Goal: Information Seeking & Learning: Learn about a topic

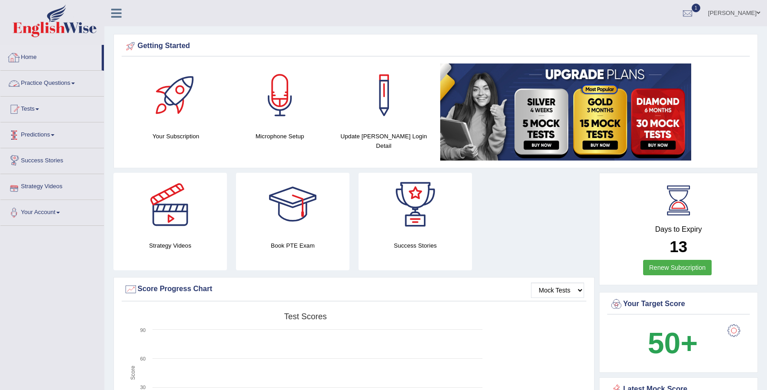
click at [68, 79] on link "Practice Questions" at bounding box center [51, 82] width 103 height 23
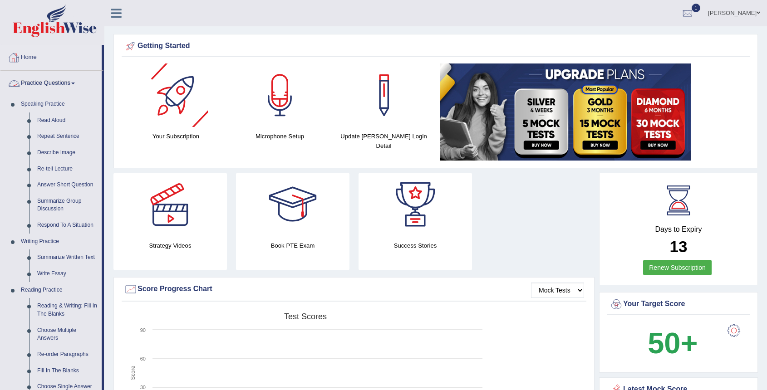
click at [84, 86] on link "Practice Questions" at bounding box center [50, 82] width 101 height 23
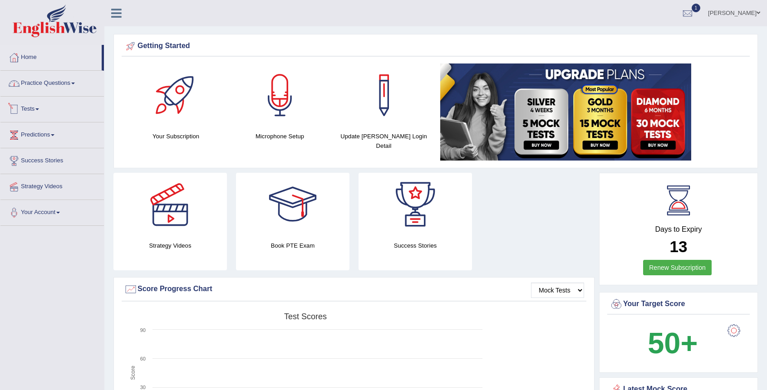
click at [44, 112] on link "Tests" at bounding box center [51, 108] width 103 height 23
click at [34, 161] on link "History" at bounding box center [59, 162] width 85 height 16
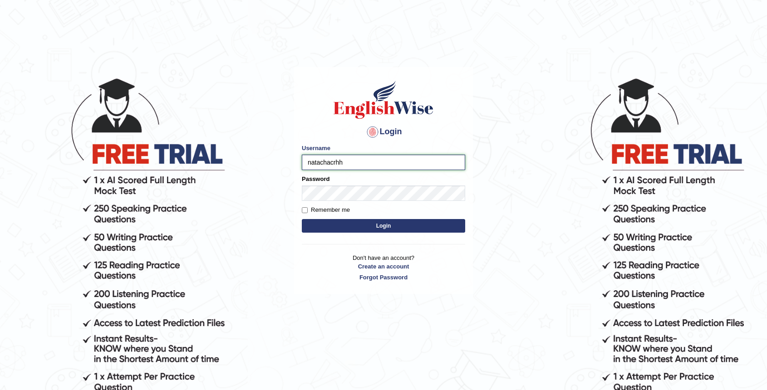
click at [401, 167] on input "natachacrhh" at bounding box center [383, 162] width 163 height 15
click at [396, 224] on button "Login" at bounding box center [383, 226] width 163 height 14
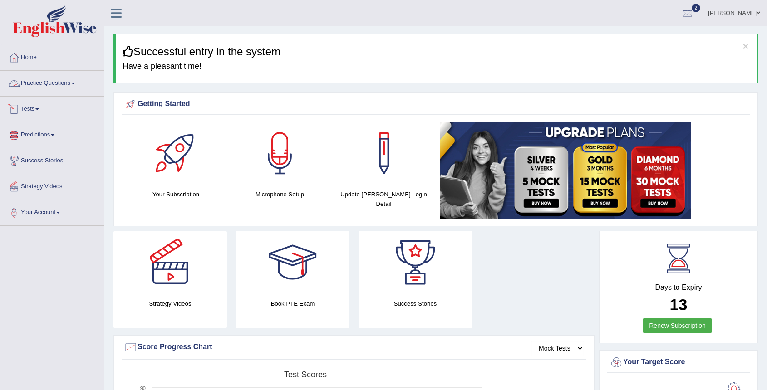
click at [39, 108] on span at bounding box center [37, 109] width 4 height 2
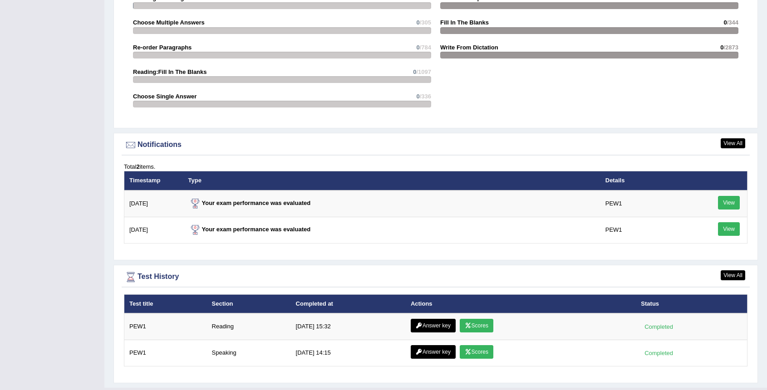
scroll to position [1058, 0]
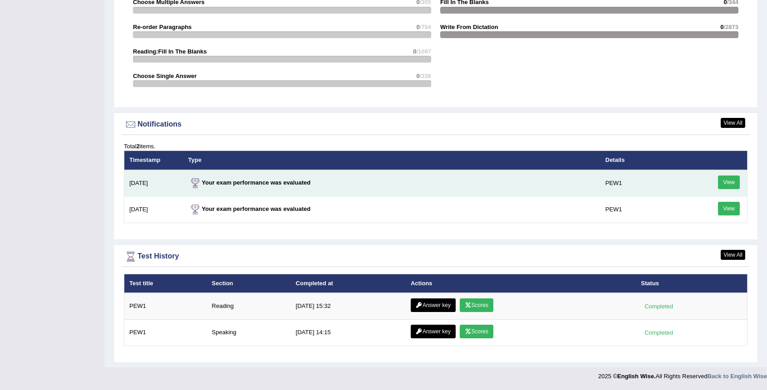
click at [732, 183] on link "View" at bounding box center [729, 183] width 22 height 14
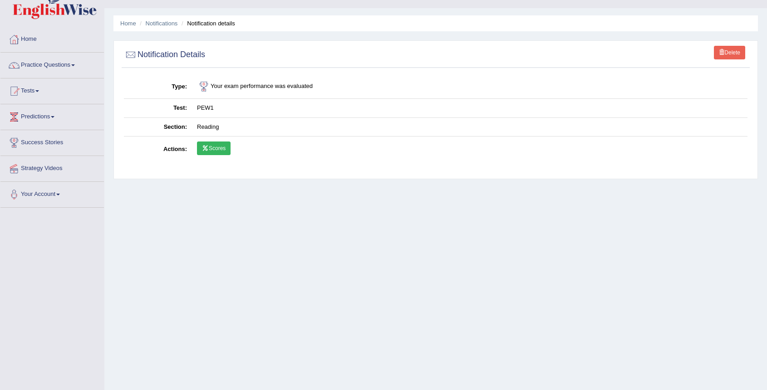
scroll to position [19, 0]
click at [223, 149] on link "Scores" at bounding box center [214, 148] width 34 height 14
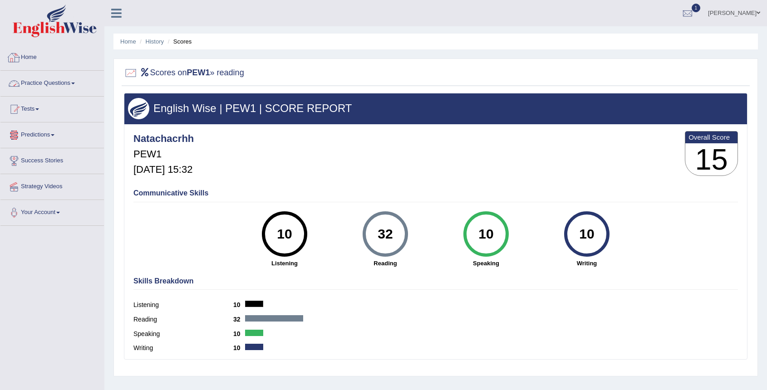
click at [74, 85] on link "Practice Questions" at bounding box center [51, 82] width 103 height 23
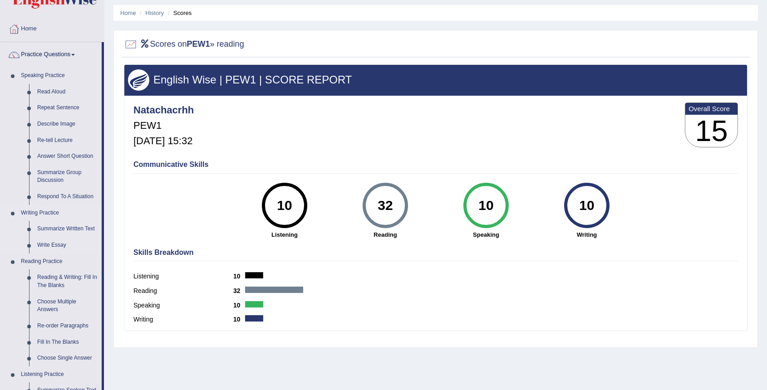
scroll to position [26, 0]
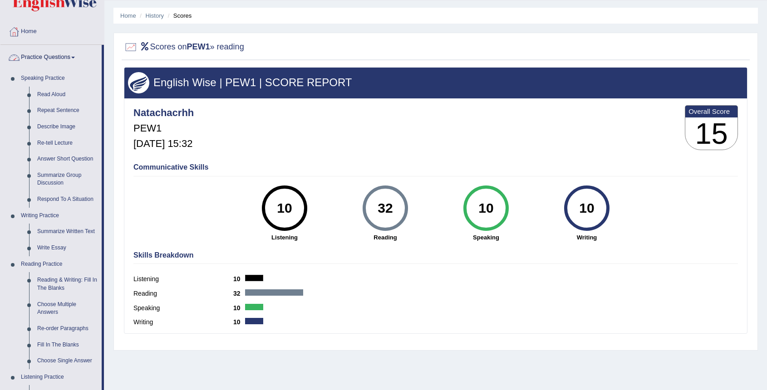
click at [59, 56] on link "Practice Questions" at bounding box center [50, 56] width 101 height 23
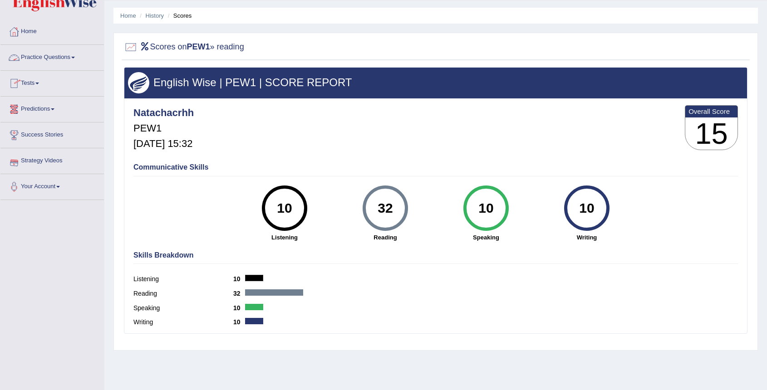
click at [41, 58] on link "Practice Questions" at bounding box center [51, 56] width 103 height 23
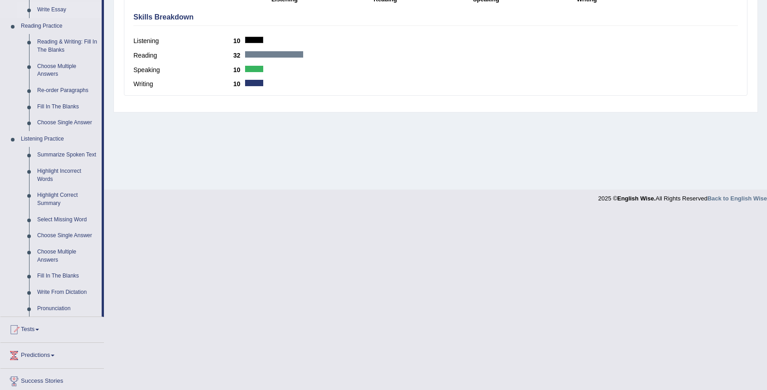
scroll to position [286, 0]
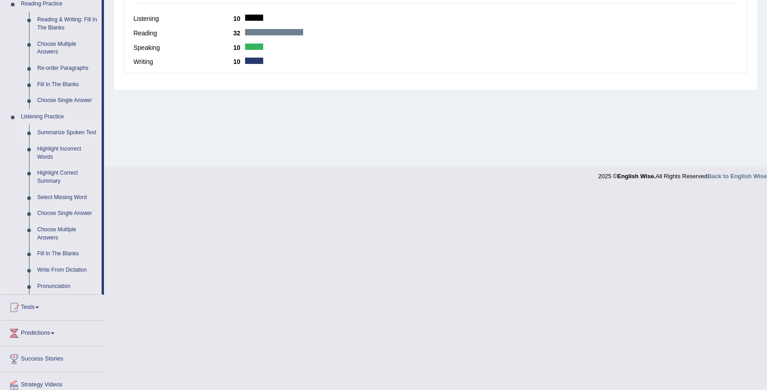
click at [75, 133] on link "Summarize Spoken Text" at bounding box center [67, 133] width 69 height 16
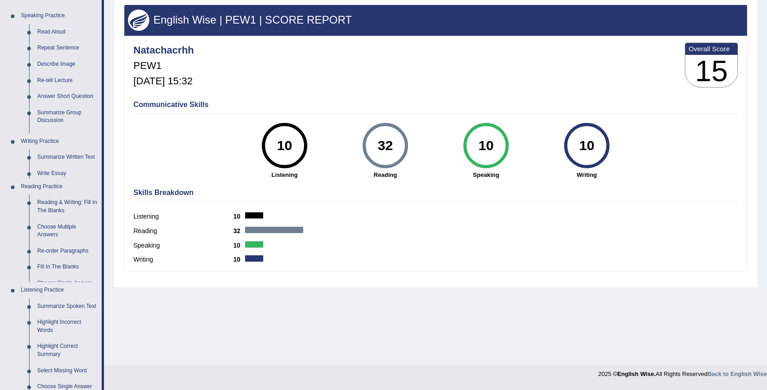
scroll to position [86, 0]
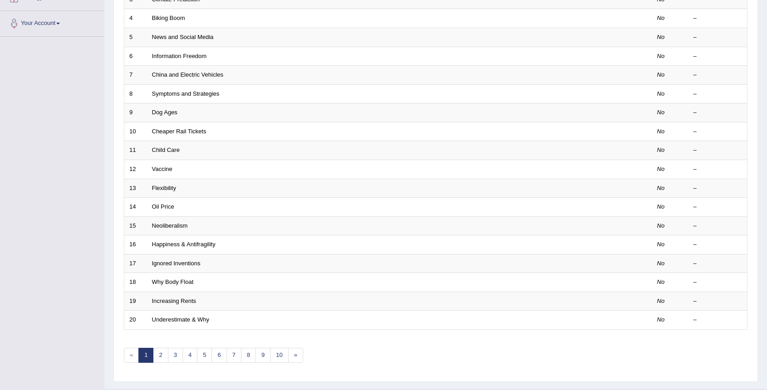
scroll to position [211, 0]
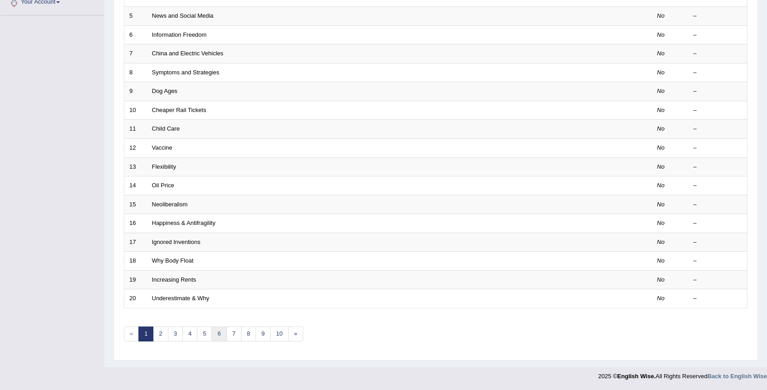
click at [223, 335] on link "6" at bounding box center [219, 334] width 15 height 15
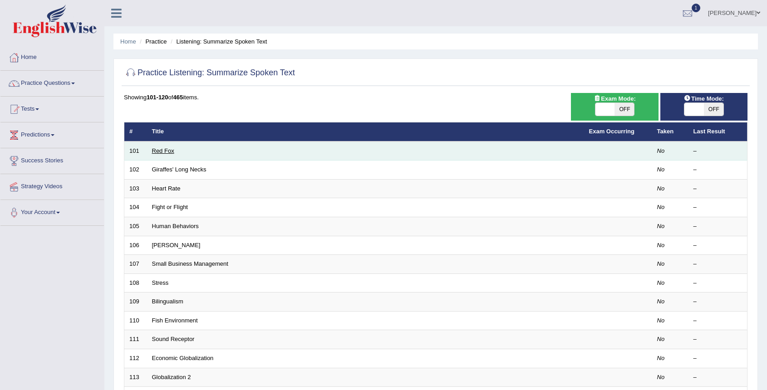
click at [164, 152] on link "Red Fox" at bounding box center [163, 151] width 22 height 7
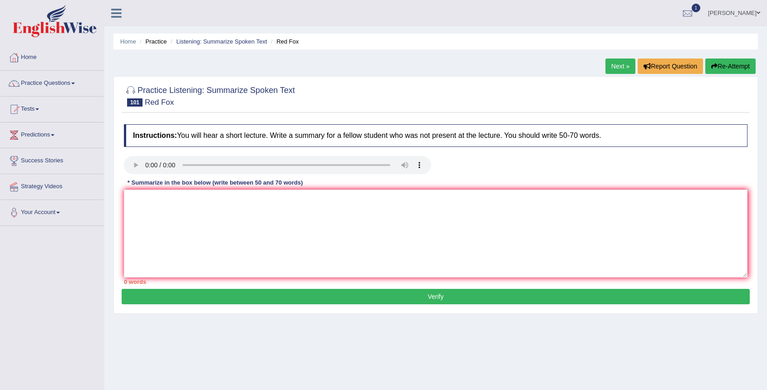
scroll to position [86, 0]
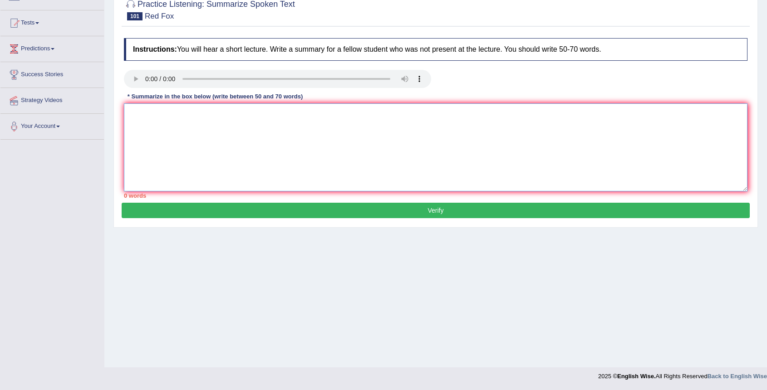
click at [149, 134] on textarea at bounding box center [436, 147] width 624 height 88
click at [239, 116] on textarea "This audio is about the predator animal the fox." at bounding box center [436, 147] width 624 height 88
click at [240, 115] on textarea "This audio is about the predator animal the fox." at bounding box center [436, 147] width 624 height 88
click at [277, 114] on textarea "This audio is about the predator animal, the fox." at bounding box center [436, 147] width 624 height 88
click at [490, 122] on textarea "This audio is about the predator animal, the fox. The fox diet is reduce at eat…" at bounding box center [436, 147] width 624 height 88
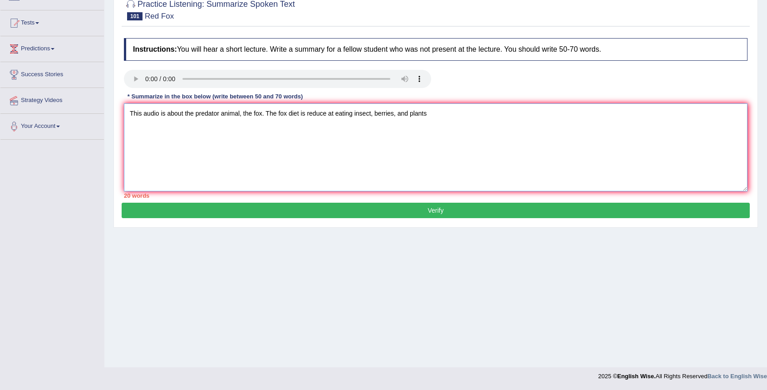
click at [333, 115] on textarea "This audio is about the predator animal, the fox. The fox diet is reduce at eat…" at bounding box center [436, 147] width 624 height 88
click at [522, 108] on textarea "This audio is about the predator animal, the fox. The fox diet is reduce at eat…" at bounding box center [436, 147] width 624 height 88
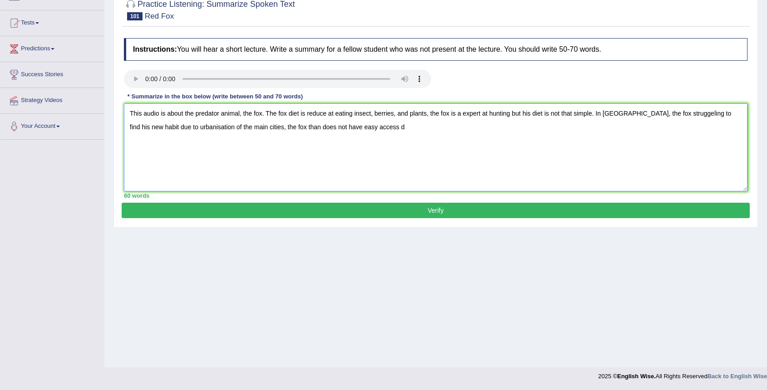
click at [332, 124] on textarea "This audio is about the predator animal, the fox. The fox diet is reduce at eat…" at bounding box center [436, 147] width 624 height 88
click at [410, 124] on textarea "This audio is about the predator animal, the fox. The fox diet is reduce at eat…" at bounding box center [436, 147] width 624 height 88
drag, startPoint x: 368, startPoint y: 123, endPoint x: 259, endPoint y: 132, distance: 109.7
click at [259, 132] on textarea "This audio is about the predator animal, the fox. The fox diet is reduce at eat…" at bounding box center [436, 147] width 624 height 88
click at [145, 128] on textarea "This audio is about the predator animal, the fox. The fox diet is reduce at eat…" at bounding box center [436, 147] width 624 height 88
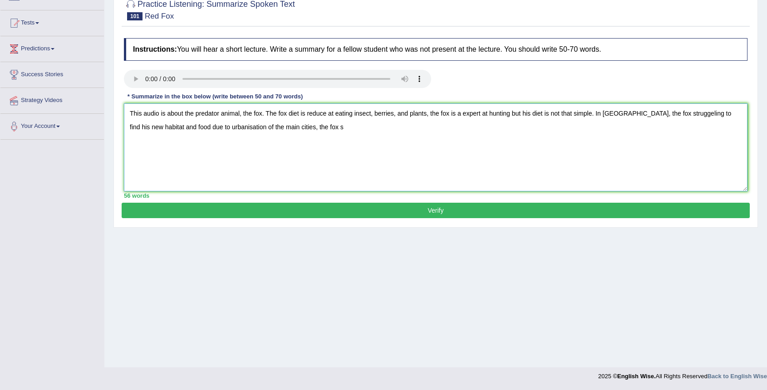
click at [335, 135] on textarea "This audio is about the predator animal, the fox. The fox diet is reduce at eat…" at bounding box center [436, 147] width 624 height 88
click at [192, 129] on textarea "This audio is about the predator animal, the fox. The fox diet is reduce at eat…" at bounding box center [436, 147] width 624 height 88
click at [197, 128] on textarea "This audio is about the predator animal, the fox. The fox diet is reduce at eat…" at bounding box center [436, 147] width 624 height 88
click at [408, 142] on textarea "This audio is about the predator animal, the fox. The fox diet is reduce at eat…" at bounding box center [436, 147] width 624 height 88
click at [468, 139] on textarea "This audio is about the predator animal, the fox. The fox diet is reduce at eat…" at bounding box center [436, 147] width 624 height 88
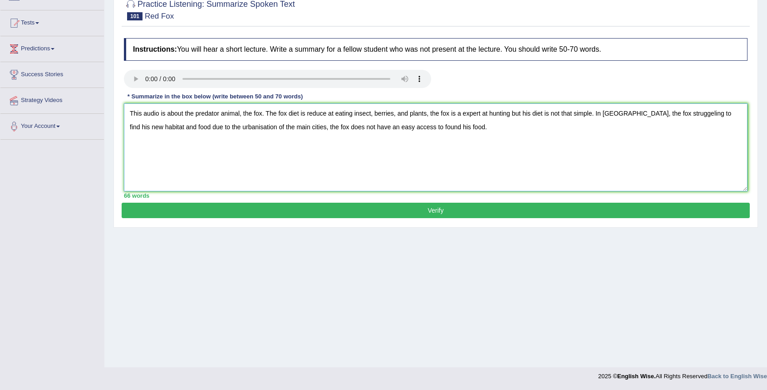
click at [293, 128] on textarea "This audio is about the predator animal, the fox. The fox diet is reduce at eat…" at bounding box center [436, 147] width 624 height 88
click at [332, 126] on textarea "This audio is about the predator animal, the fox. The fox diet is reduce at eat…" at bounding box center [436, 147] width 624 height 88
drag, startPoint x: 339, startPoint y: 127, endPoint x: 348, endPoint y: 133, distance: 11.5
click at [340, 128] on textarea "This audio is about the predator animal, the fox. The fox diet is reduce at eat…" at bounding box center [436, 147] width 624 height 88
click at [349, 125] on textarea "This audio is about the predator animal, the fox. The fox diet is reduce at eat…" at bounding box center [436, 147] width 624 height 88
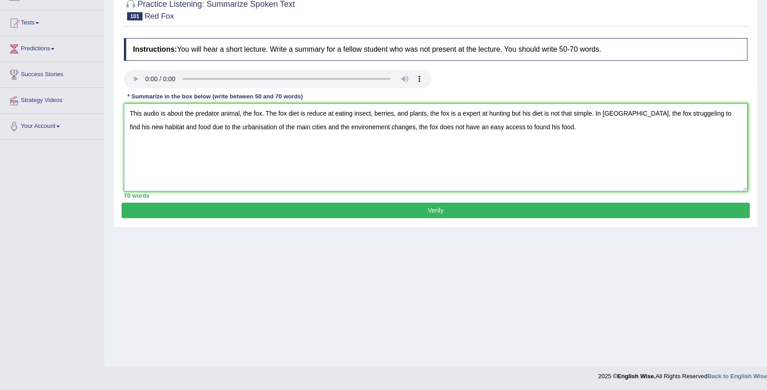
click at [560, 123] on textarea "This audio is about the predator animal, the fox. The fox diet is reduce at eat…" at bounding box center [436, 147] width 624 height 88
click at [332, 128] on textarea "This audio is about the predator animal, the fox. The fox diet is reduce at eat…" at bounding box center [436, 147] width 624 height 88
type textarea "This audio is about the predator animal, the fox. The fox diet is reduce at eat…"
click at [477, 210] on button "Verify" at bounding box center [436, 210] width 628 height 15
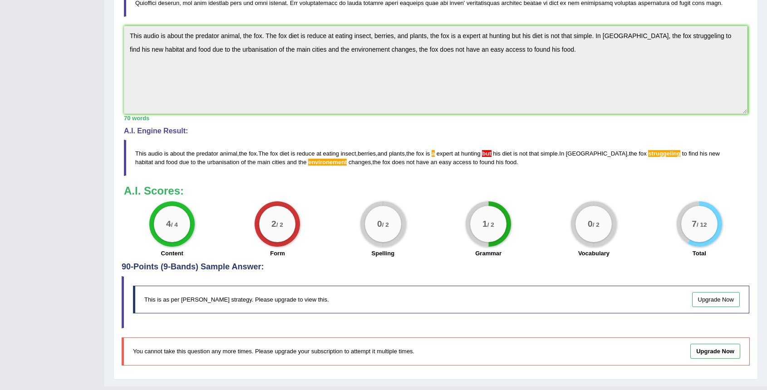
scroll to position [227, 0]
click at [308, 163] on span "environement" at bounding box center [327, 162] width 39 height 7
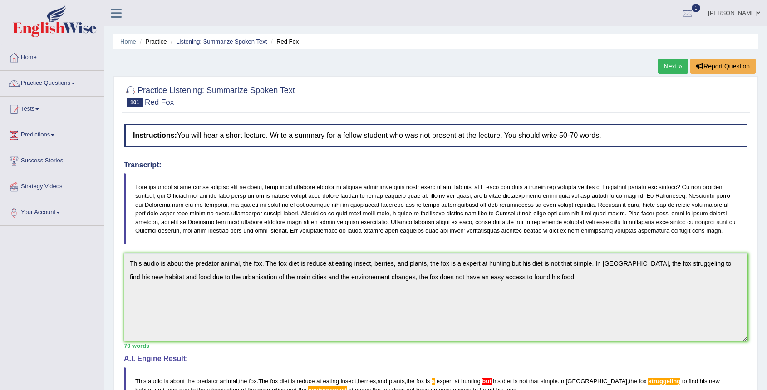
scroll to position [4, 0]
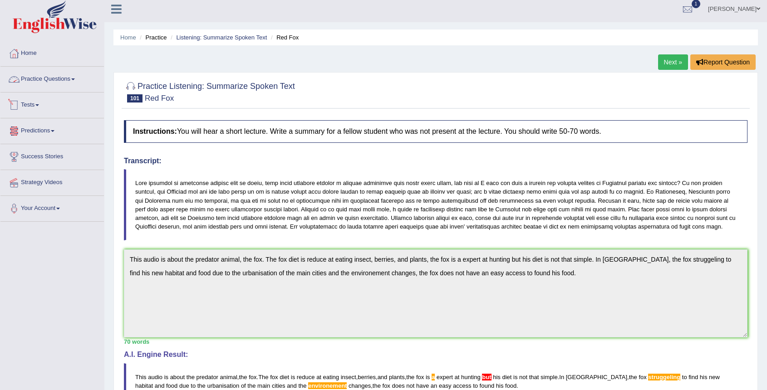
click at [39, 86] on link "Practice Questions" at bounding box center [51, 78] width 103 height 23
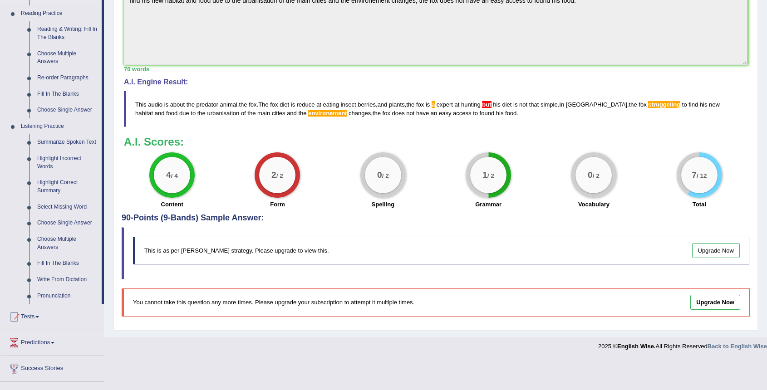
scroll to position [276, 0]
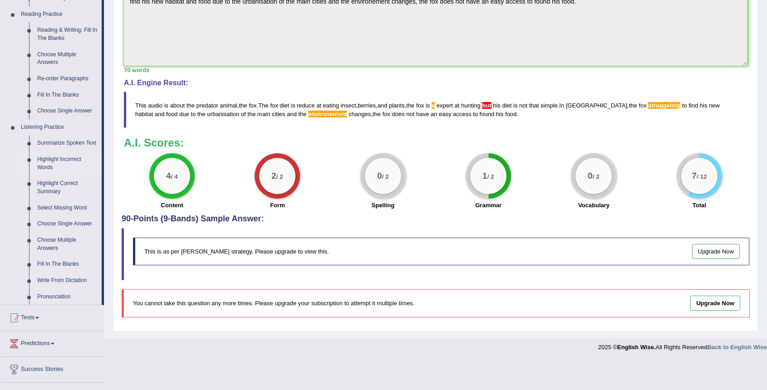
click at [64, 163] on link "Highlight Incorrect Words" at bounding box center [67, 164] width 69 height 24
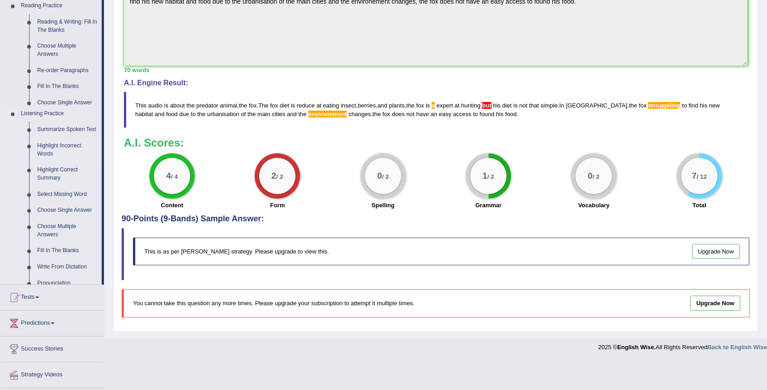
scroll to position [247, 0]
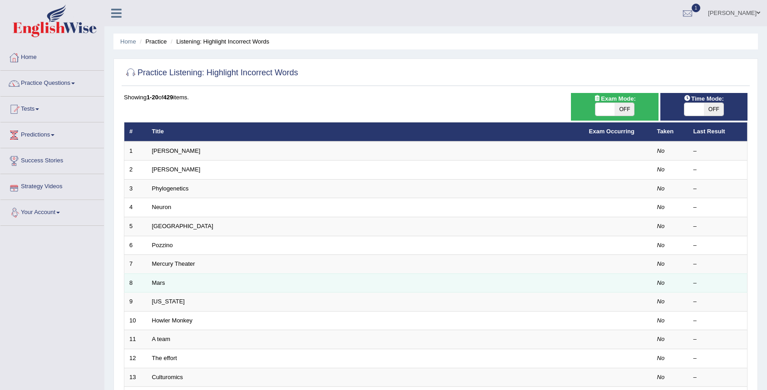
scroll to position [211, 0]
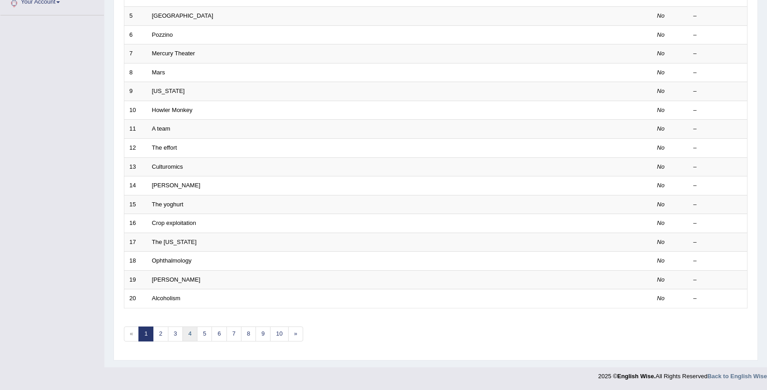
click at [186, 338] on link "4" at bounding box center [189, 334] width 15 height 15
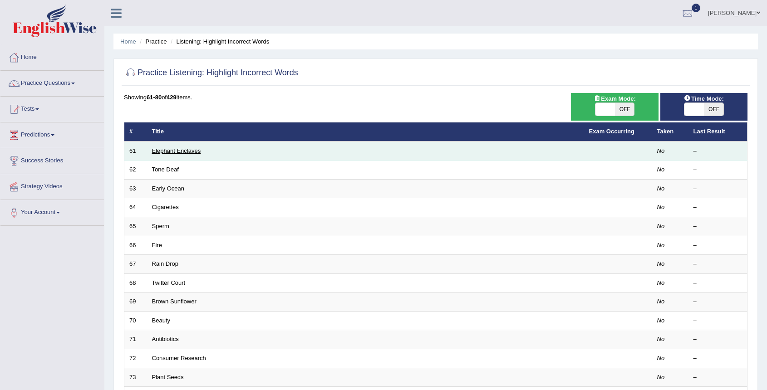
click at [181, 150] on link "Elephant Enclaves" at bounding box center [176, 151] width 49 height 7
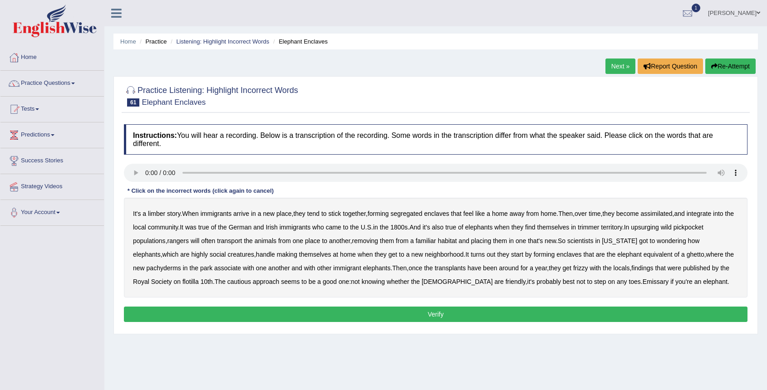
click at [160, 216] on b "limber" at bounding box center [156, 213] width 17 height 7
click at [618, 223] on div "It's a limber story . When immigrants arrive in a new place , they tend to stic…" at bounding box center [436, 248] width 624 height 100
click at [599, 224] on b "trimmer" at bounding box center [588, 227] width 21 height 7
click at [659, 227] on b "upsurging" at bounding box center [645, 227] width 28 height 7
click at [674, 231] on b "pickpocket" at bounding box center [689, 227] width 30 height 7
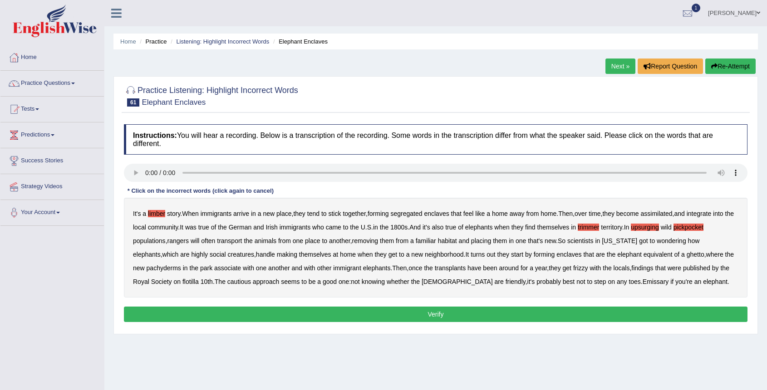
click at [588, 269] on b "frizzy" at bounding box center [580, 268] width 15 height 7
click at [199, 280] on b "flotilla" at bounding box center [190, 281] width 16 height 7
click at [643, 281] on b "Emissary" at bounding box center [656, 281] width 26 height 7
click at [632, 311] on button "Verify" at bounding box center [436, 314] width 624 height 15
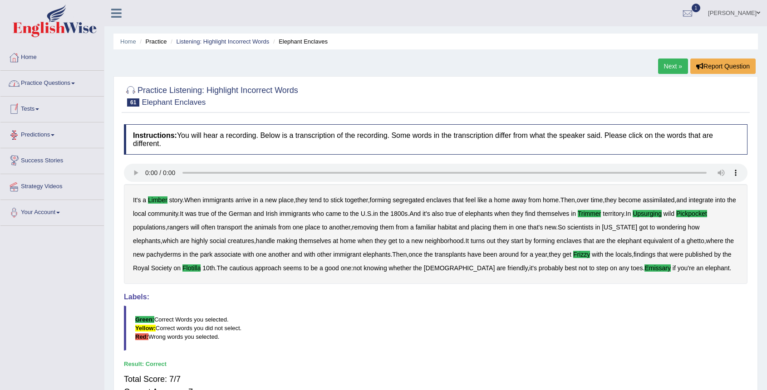
click at [63, 89] on link "Practice Questions" at bounding box center [51, 82] width 103 height 23
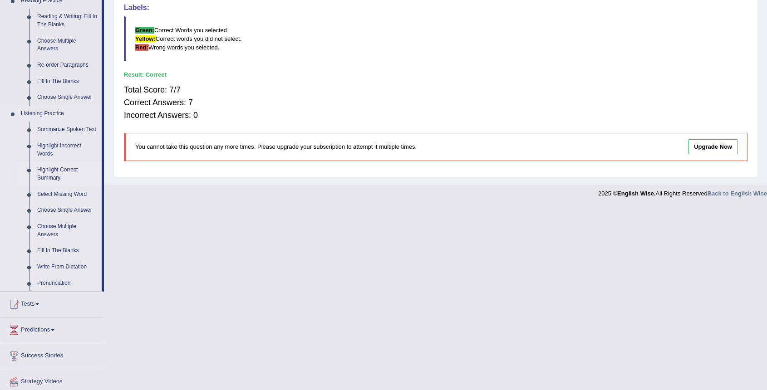
scroll to position [291, 0]
click at [68, 176] on link "Highlight Correct Summary" at bounding box center [67, 172] width 69 height 24
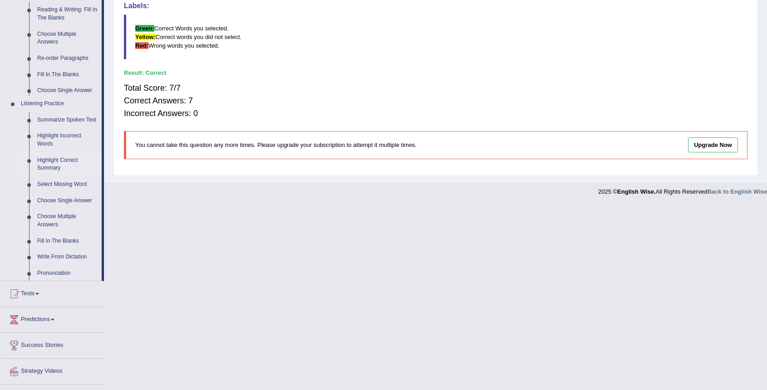
scroll to position [107, 0]
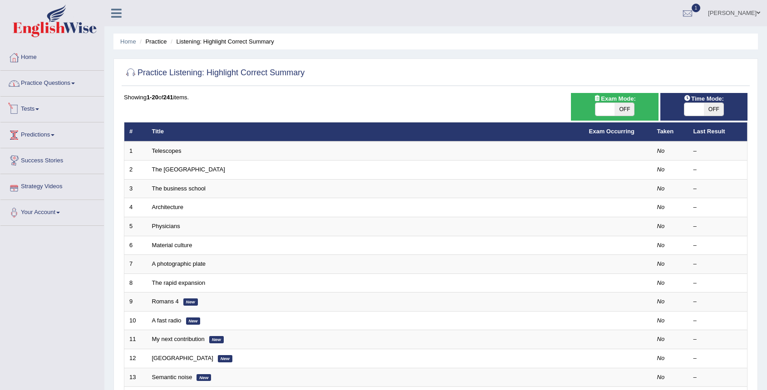
click at [63, 84] on link "Practice Questions" at bounding box center [51, 82] width 103 height 23
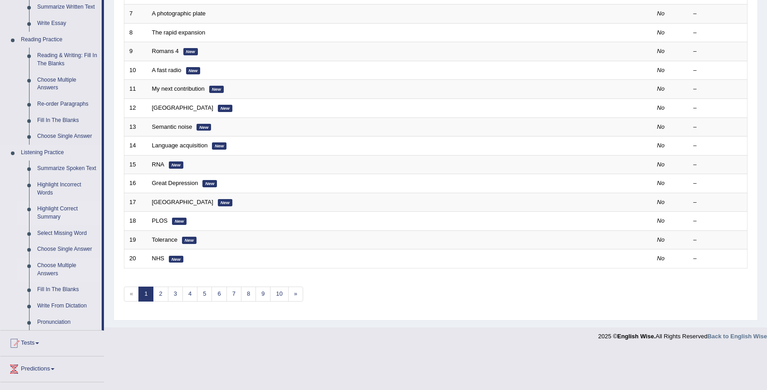
scroll to position [252, 0]
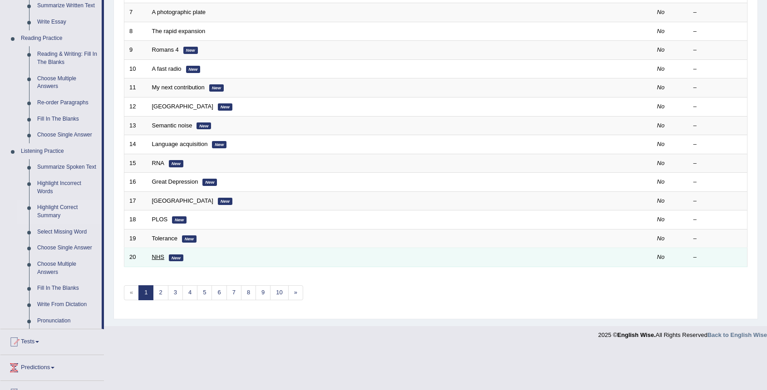
click at [159, 256] on link "NHS" at bounding box center [158, 257] width 12 height 7
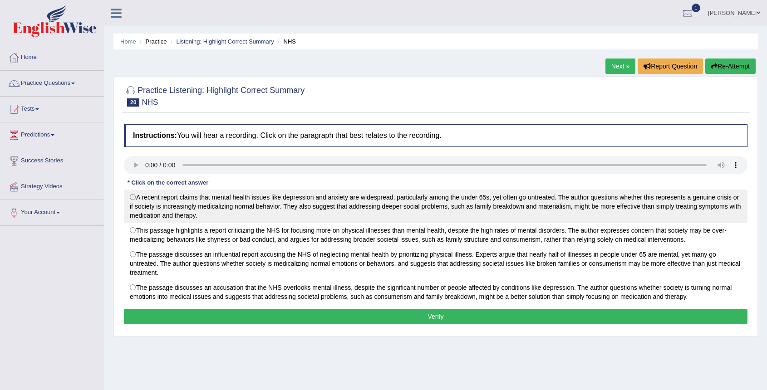
click at [216, 207] on label "A recent report claims that mental health issues like depression and anxiety ar…" at bounding box center [436, 207] width 624 height 34
radio input "true"
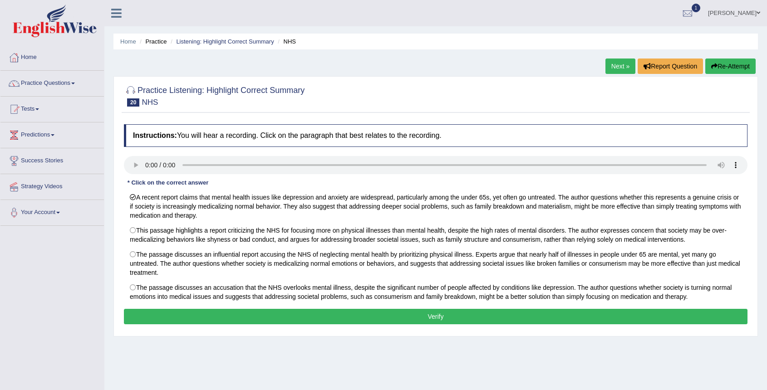
click at [149, 318] on button "Verify" at bounding box center [436, 316] width 624 height 15
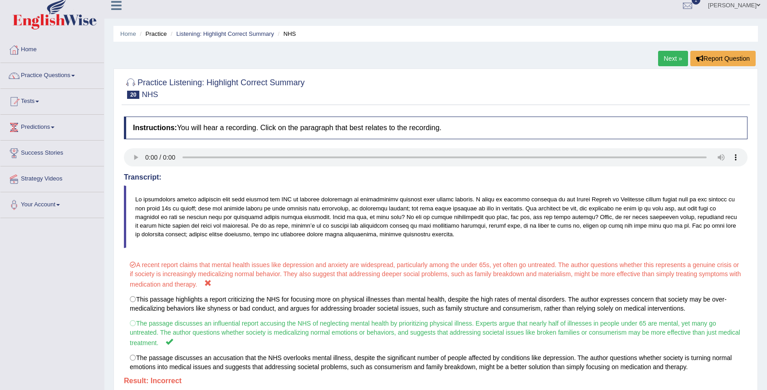
scroll to position [23, 0]
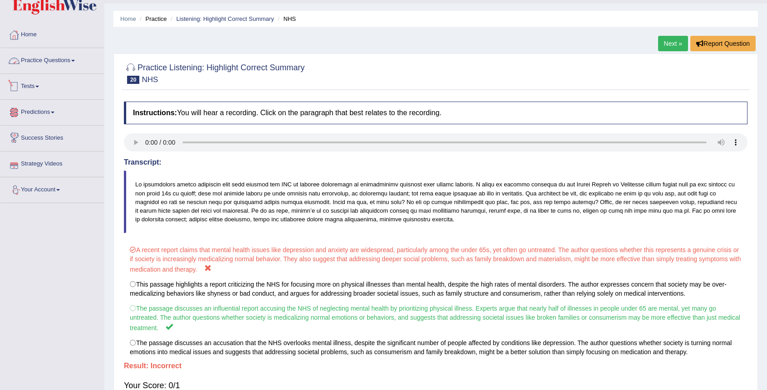
click at [73, 67] on link "Practice Questions" at bounding box center [51, 59] width 103 height 23
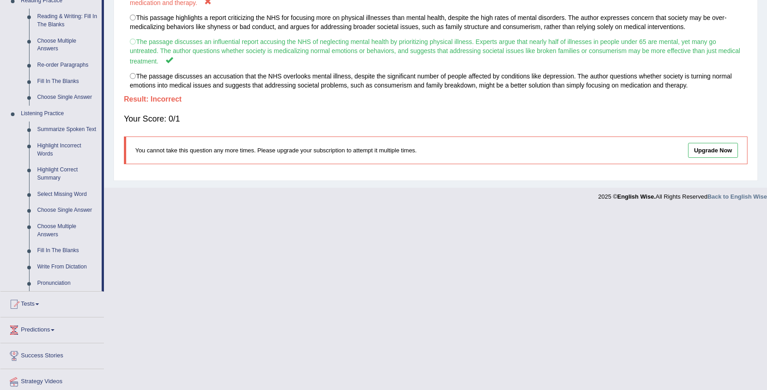
scroll to position [310, 0]
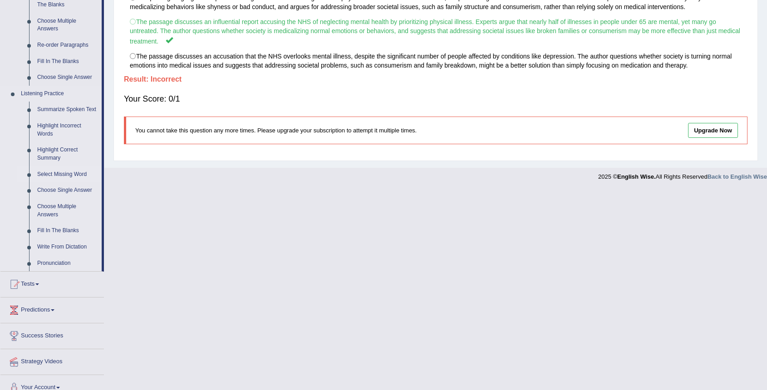
click at [79, 182] on link "Select Missing Word" at bounding box center [67, 175] width 69 height 16
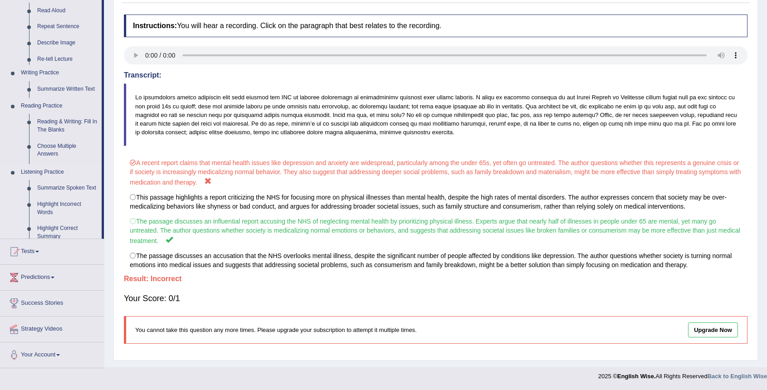
scroll to position [111, 0]
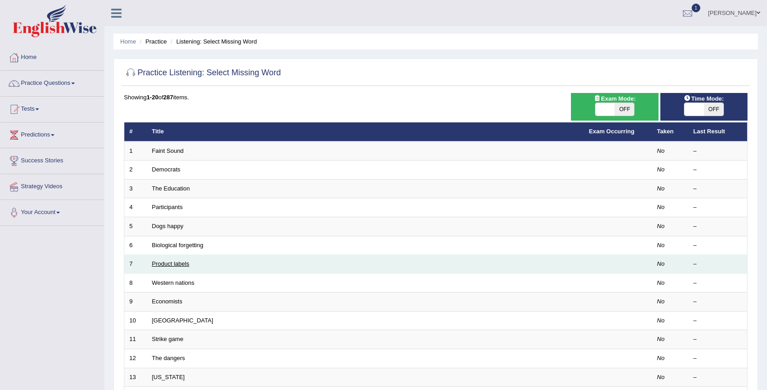
click at [178, 263] on link "Product labels" at bounding box center [170, 264] width 37 height 7
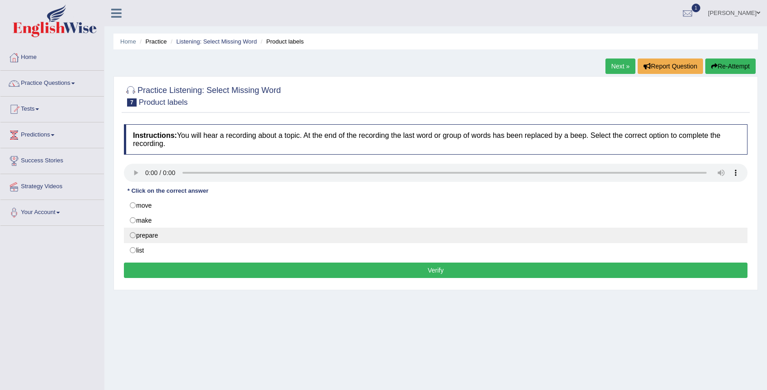
click at [148, 232] on label "prepare" at bounding box center [436, 235] width 624 height 15
radio input "true"
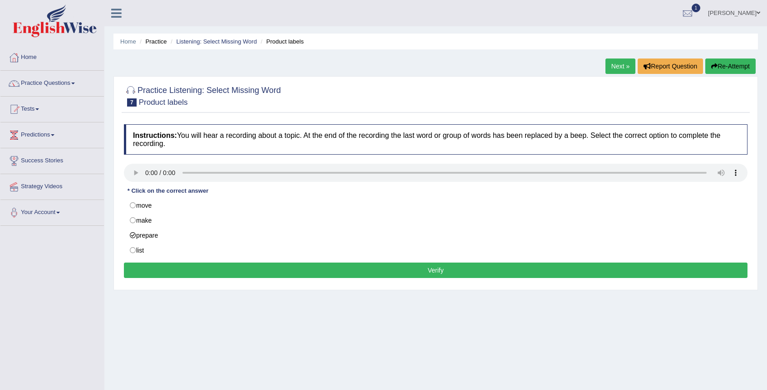
click at [139, 273] on button "Verify" at bounding box center [436, 270] width 624 height 15
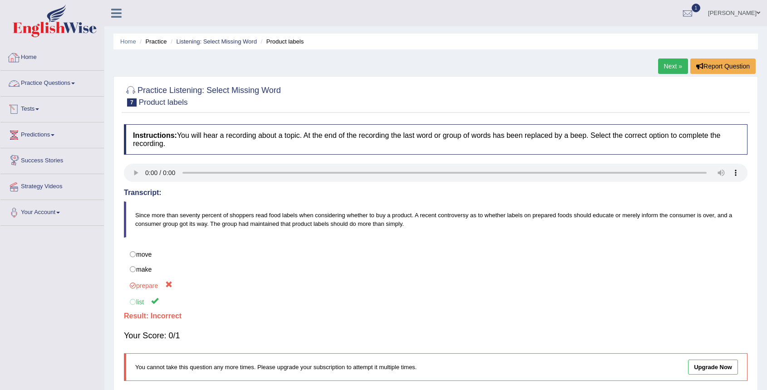
click at [69, 78] on link "Practice Questions" at bounding box center [51, 82] width 103 height 23
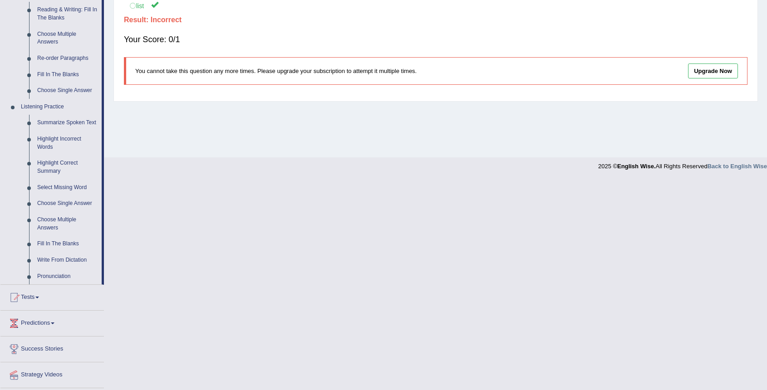
scroll to position [298, 0]
click at [74, 193] on link "Select Missing Word" at bounding box center [67, 186] width 69 height 16
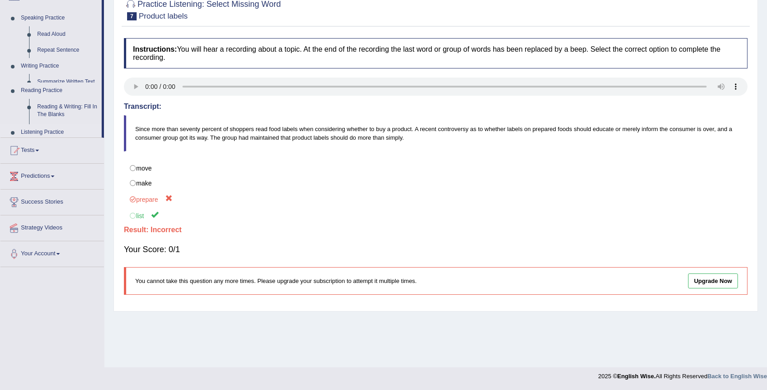
scroll to position [86, 0]
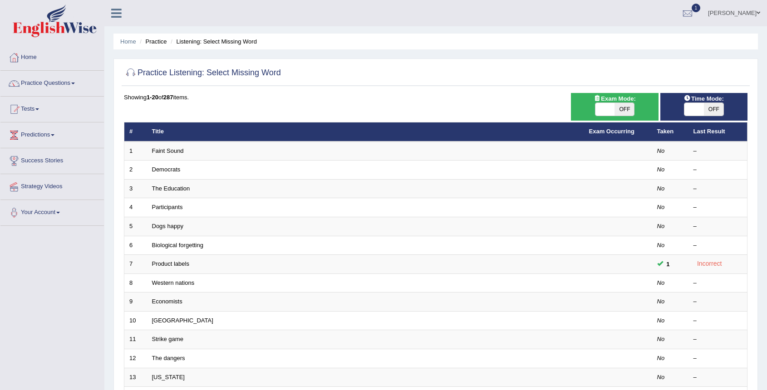
scroll to position [97, 0]
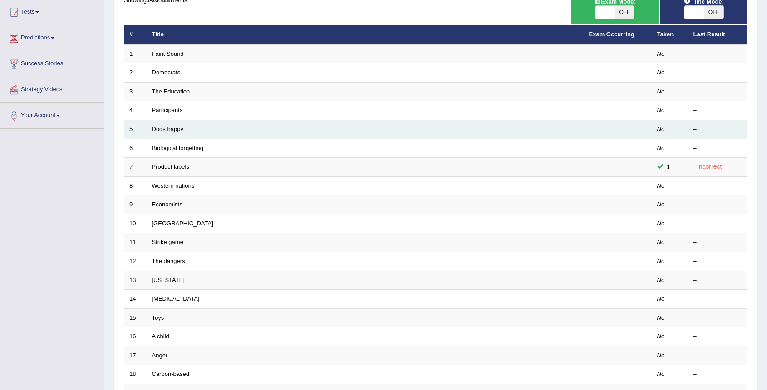
click at [164, 128] on link "Dogs happy" at bounding box center [167, 129] width 31 height 7
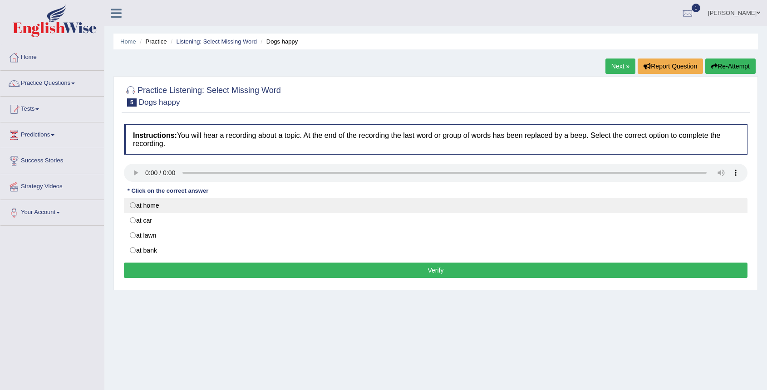
click at [137, 204] on label "at home" at bounding box center [436, 205] width 624 height 15
radio input "true"
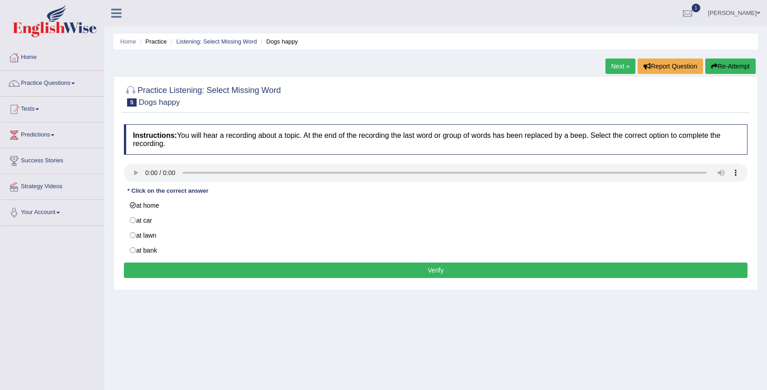
click at [175, 269] on button "Verify" at bounding box center [436, 270] width 624 height 15
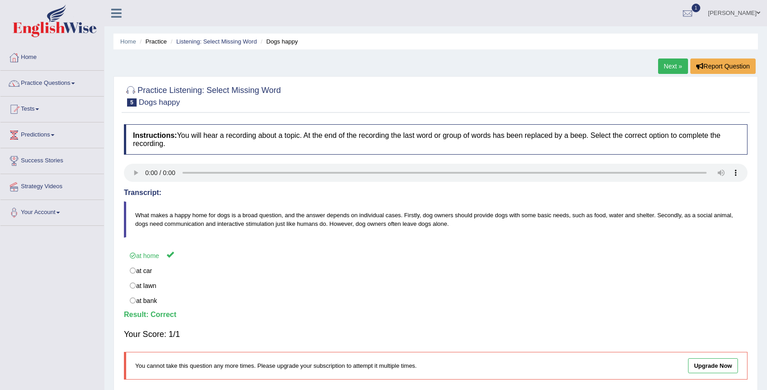
scroll to position [12, 0]
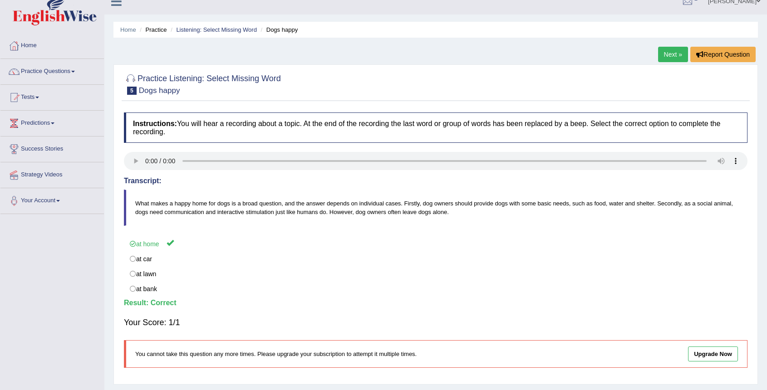
click at [66, 74] on link "Practice Questions" at bounding box center [51, 70] width 103 height 23
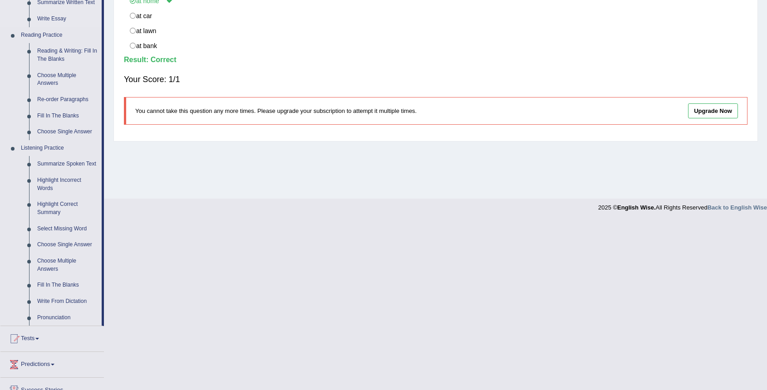
scroll to position [329, 0]
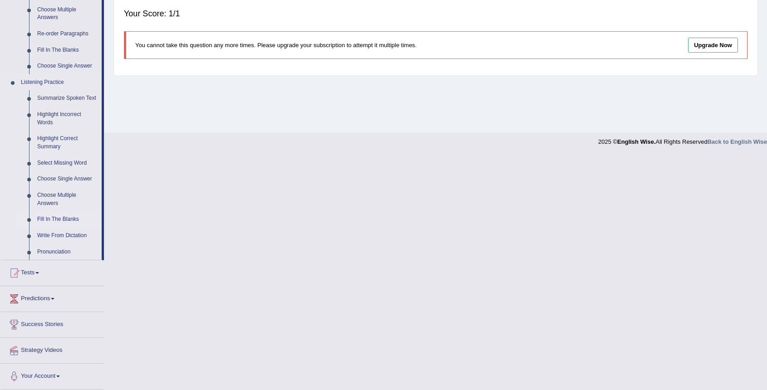
click at [71, 219] on link "Fill In The Blanks" at bounding box center [67, 220] width 69 height 16
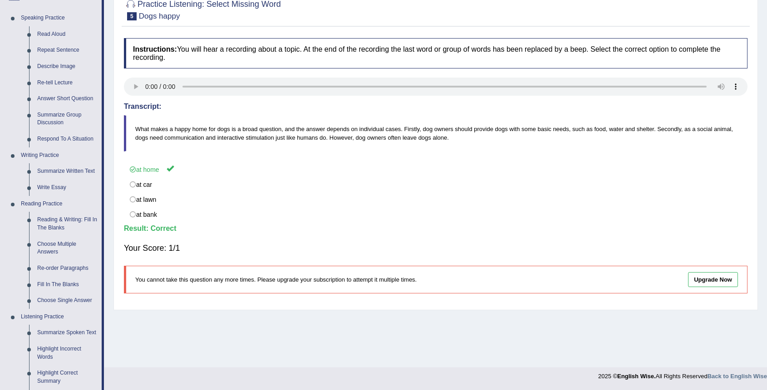
scroll to position [86, 0]
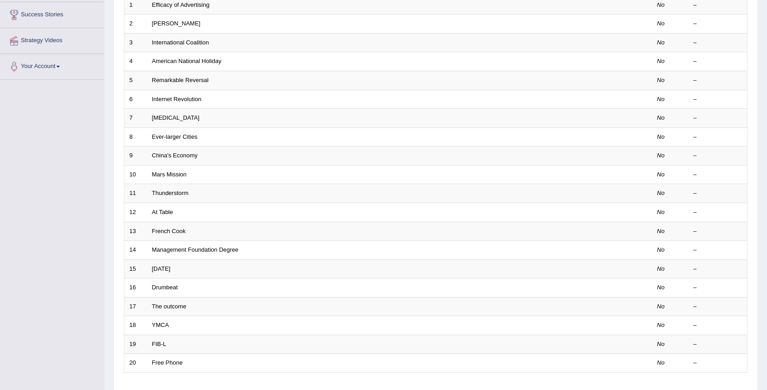
scroll to position [135, 0]
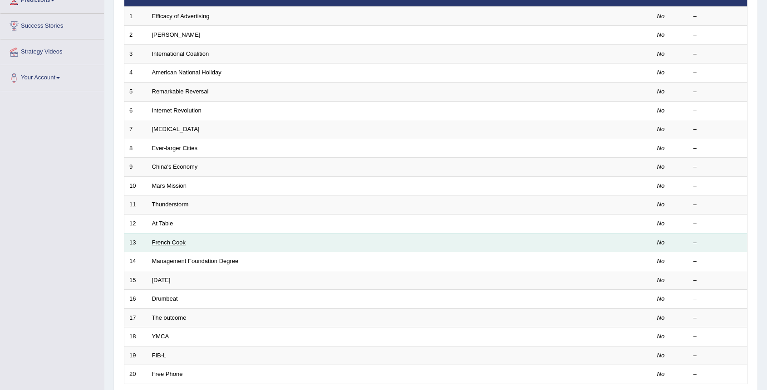
click at [174, 243] on link "French Cook" at bounding box center [169, 242] width 34 height 7
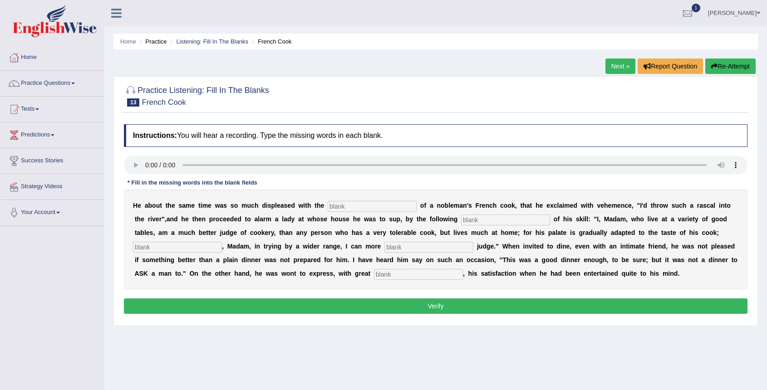
click at [339, 200] on div "H e a b o u t t h e s a m e t i m e w a s s o m u c h d i s p l e a s e d w i t…" at bounding box center [436, 240] width 624 height 100
click at [339, 206] on input "text" at bounding box center [372, 206] width 89 height 11
type input "performance"
click at [463, 219] on input "text" at bounding box center [505, 220] width 89 height 11
click at [471, 220] on input "text" at bounding box center [505, 220] width 89 height 11
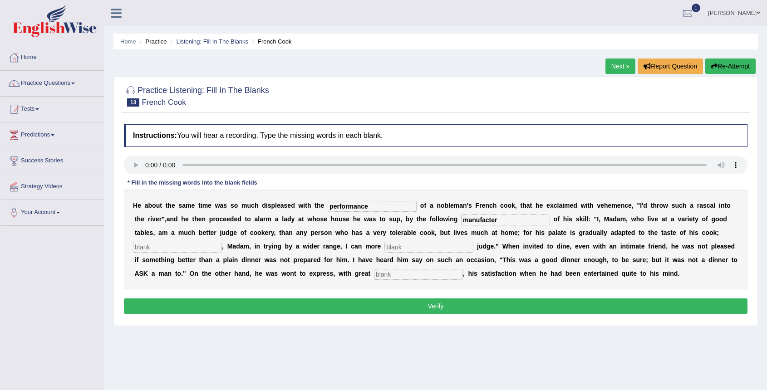
type input "manufacter"
click at [201, 248] on input "text" at bounding box center [177, 247] width 89 height 11
type input "pehancee"
click at [384, 246] on input "text" at bounding box center [428, 247] width 89 height 11
type input "ex[ercitely"
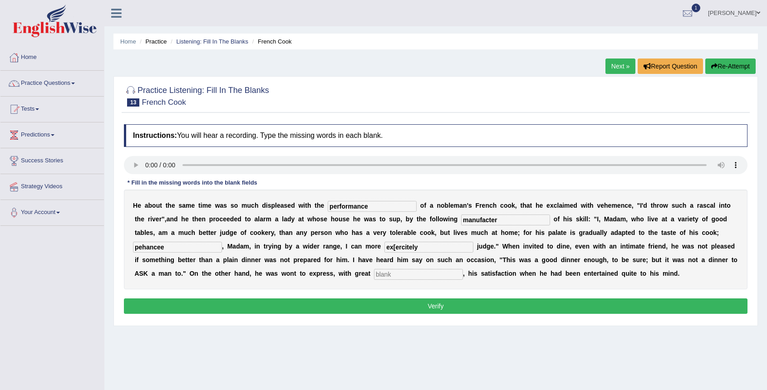
click at [413, 276] on input "text" at bounding box center [418, 274] width 89 height 11
type input "gleed"
click at [384, 247] on input "ex[ercitely" at bounding box center [428, 247] width 89 height 11
click at [389, 248] on input "explicitely" at bounding box center [428, 247] width 89 height 11
click at [438, 249] on input "explicitely" at bounding box center [428, 247] width 89 height 11
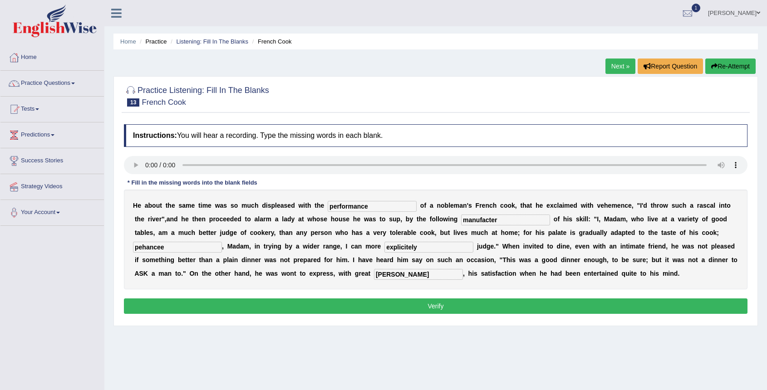
type input "explicitely"
click at [487, 221] on input "manufacter" at bounding box center [505, 220] width 89 height 11
click at [461, 219] on input "manifaster" at bounding box center [505, 220] width 89 height 11
click at [468, 221] on input "manifaster" at bounding box center [505, 220] width 89 height 11
type input "manifaster"
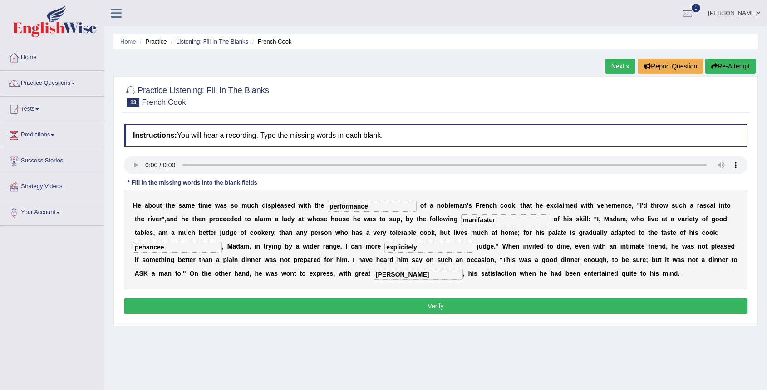
click at [426, 252] on input "explicitely" at bounding box center [428, 247] width 89 height 11
click at [395, 248] on input "explicitely" at bounding box center [428, 247] width 89 height 11
click at [388, 245] on input "explicitely" at bounding box center [428, 247] width 89 height 11
type input "explicitely"
drag, startPoint x: 168, startPoint y: 246, endPoint x: 160, endPoint y: 247, distance: 7.7
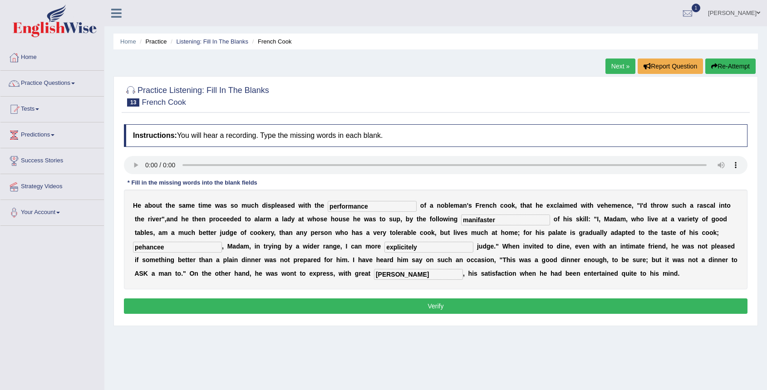
click at [160, 247] on input "pehancee" at bounding box center [177, 247] width 89 height 11
type input "pehance"
click at [246, 308] on button "Verify" at bounding box center [436, 306] width 624 height 15
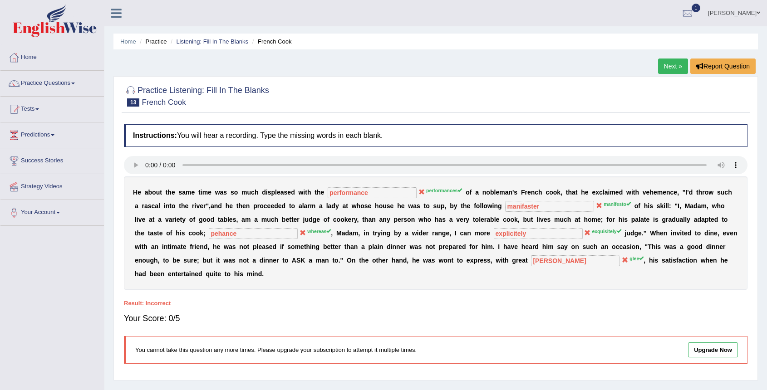
click at [81, 89] on link "Practice Questions" at bounding box center [51, 82] width 103 height 23
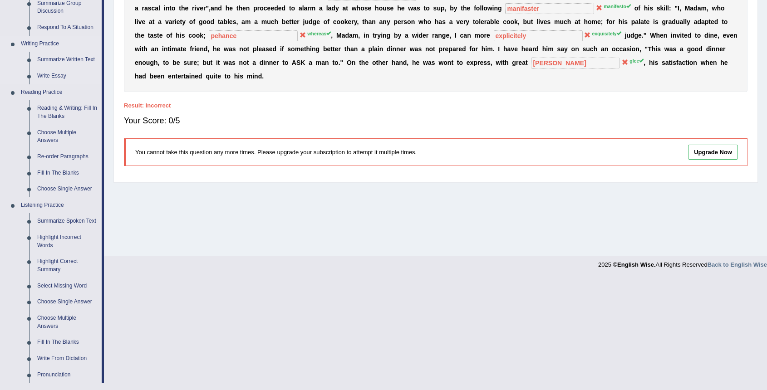
scroll to position [329, 0]
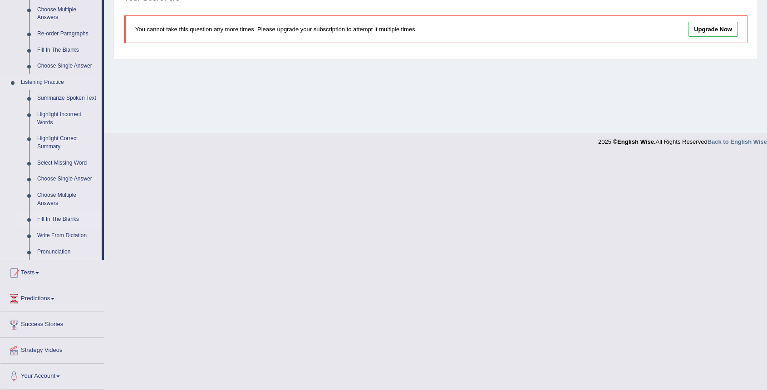
click at [72, 220] on link "Fill In The Blanks" at bounding box center [67, 220] width 69 height 16
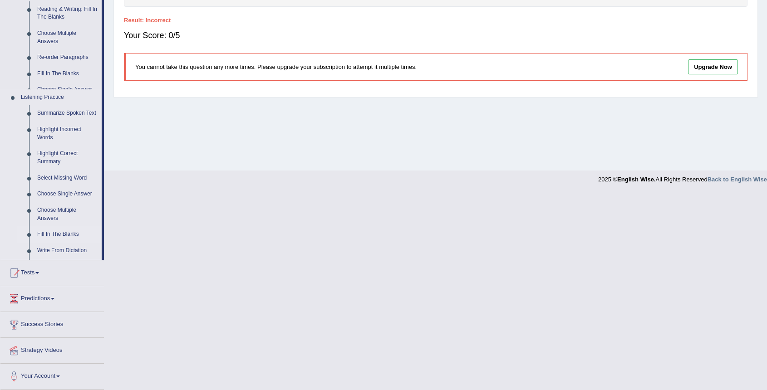
scroll to position [86, 0]
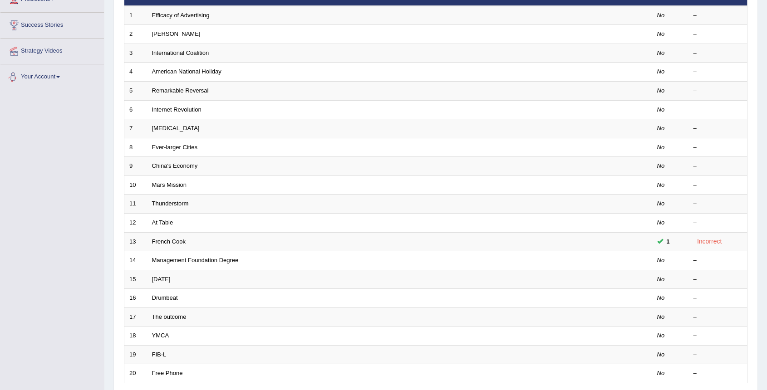
scroll to position [211, 0]
